Goal: Check status: Check status

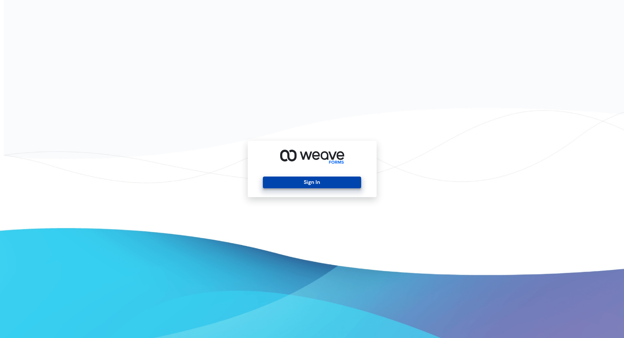
click at [336, 181] on button "Sign In" at bounding box center [312, 183] width 98 height 12
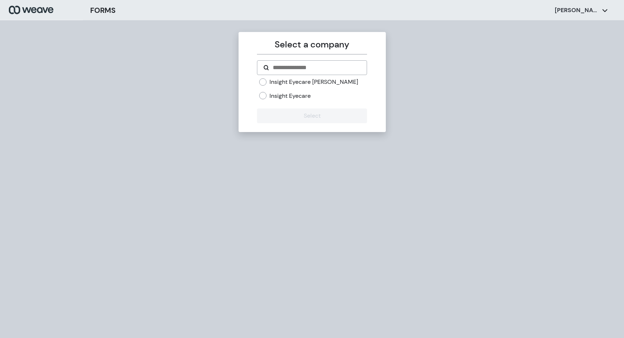
click at [294, 94] on label "Insight Eyecare" at bounding box center [289, 96] width 41 height 8
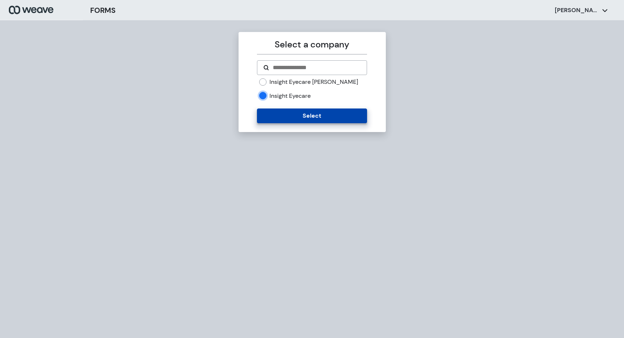
click at [295, 114] on button "Select" at bounding box center [312, 116] width 110 height 15
